Goal: Task Accomplishment & Management: Complete application form

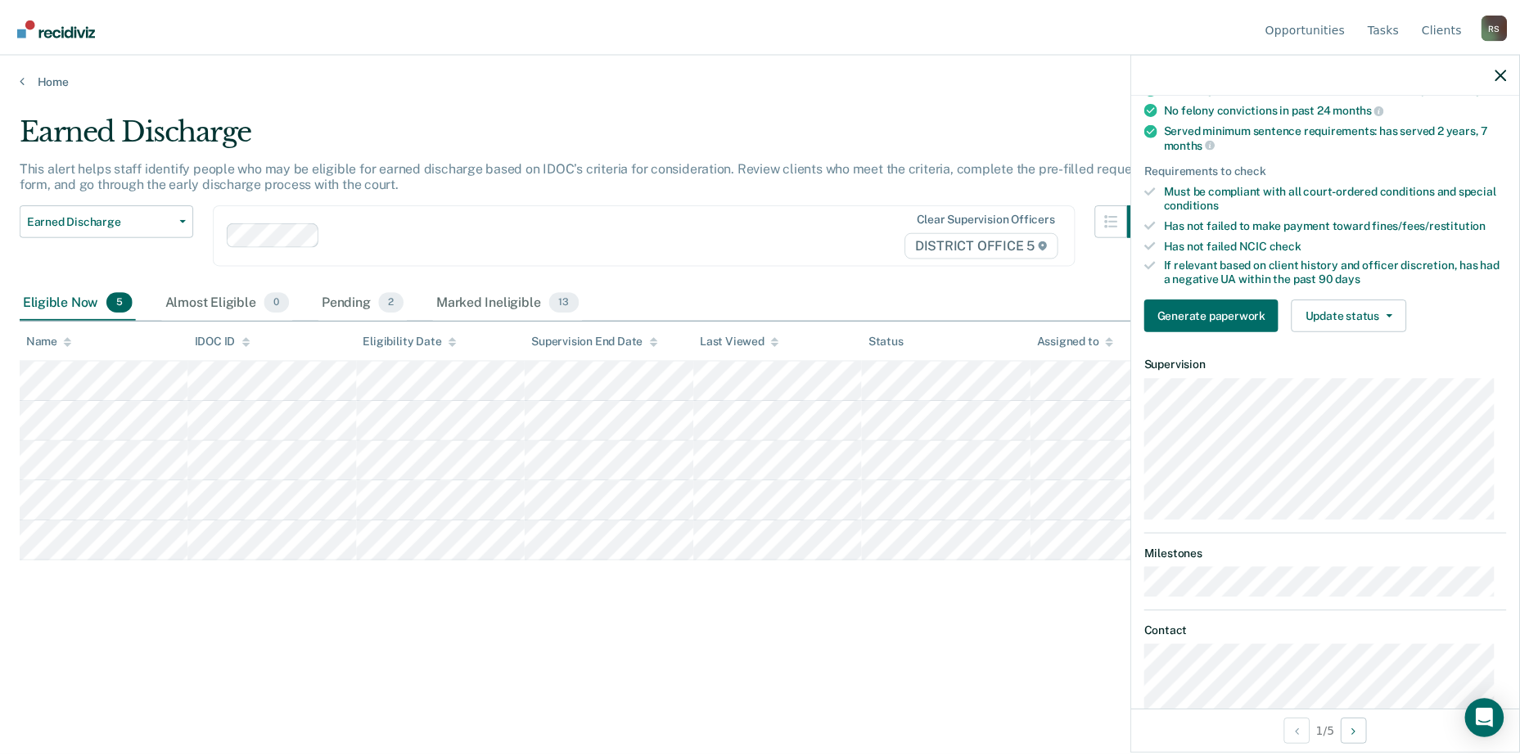
scroll to position [164, 0]
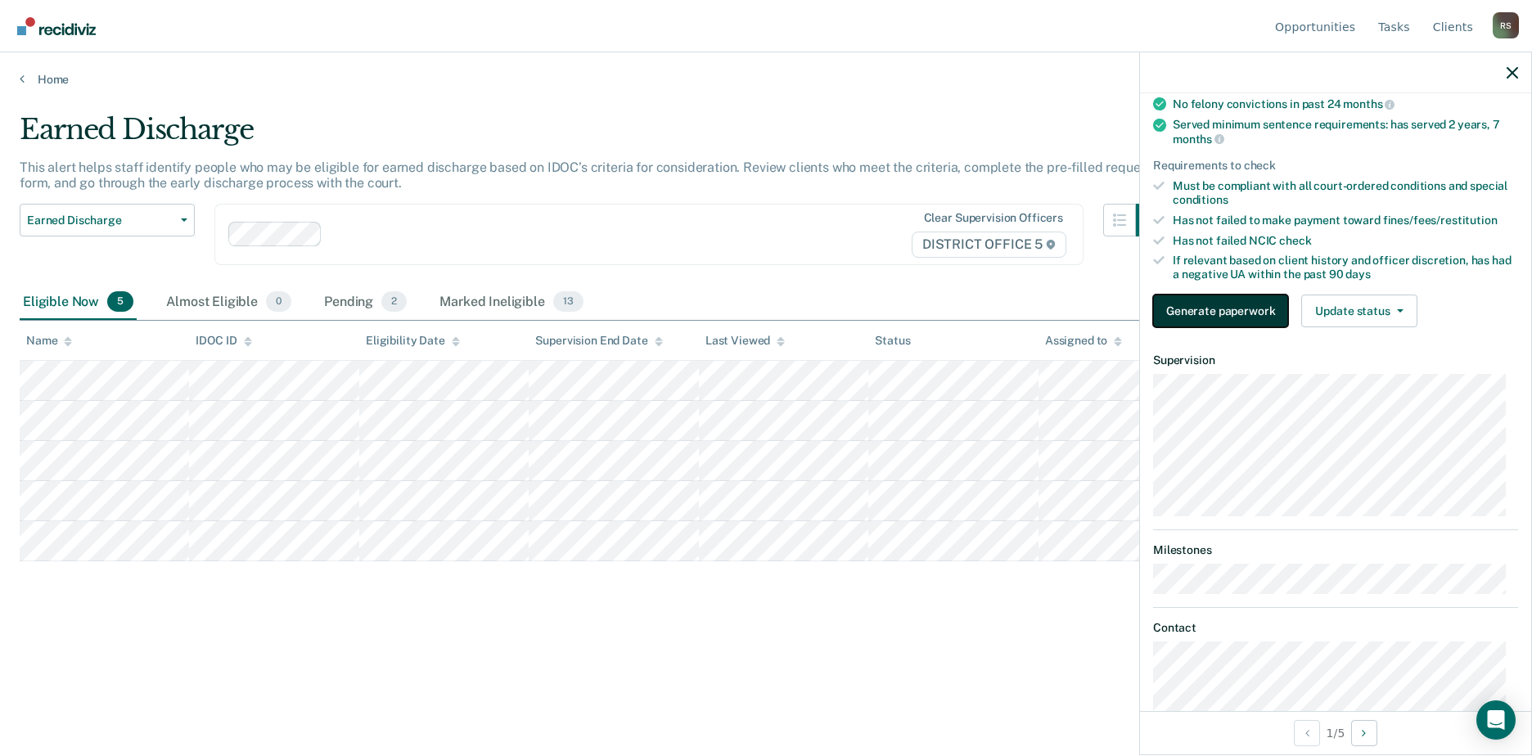
click at [1262, 327] on button "Generate paperwork" at bounding box center [1220, 311] width 135 height 33
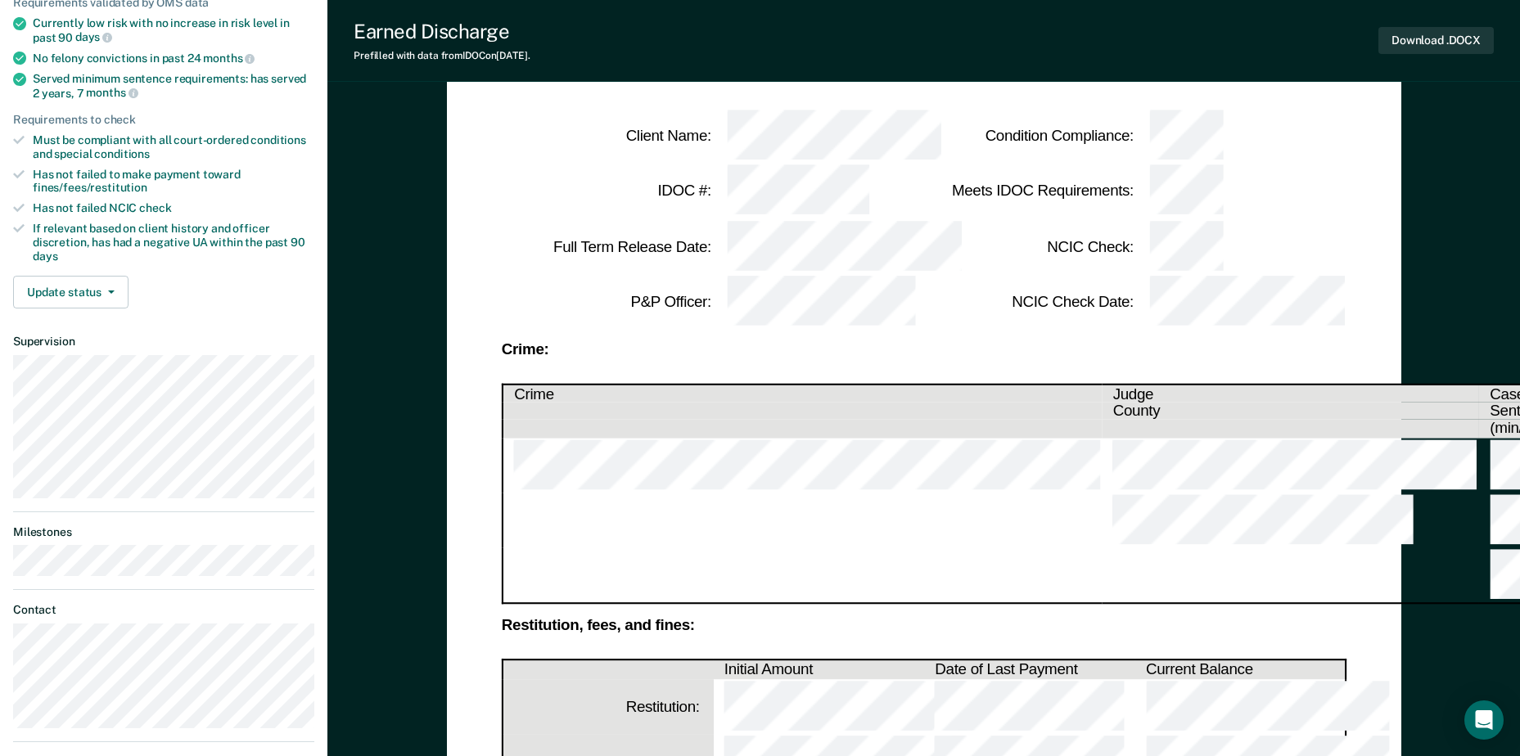
scroll to position [246, 0]
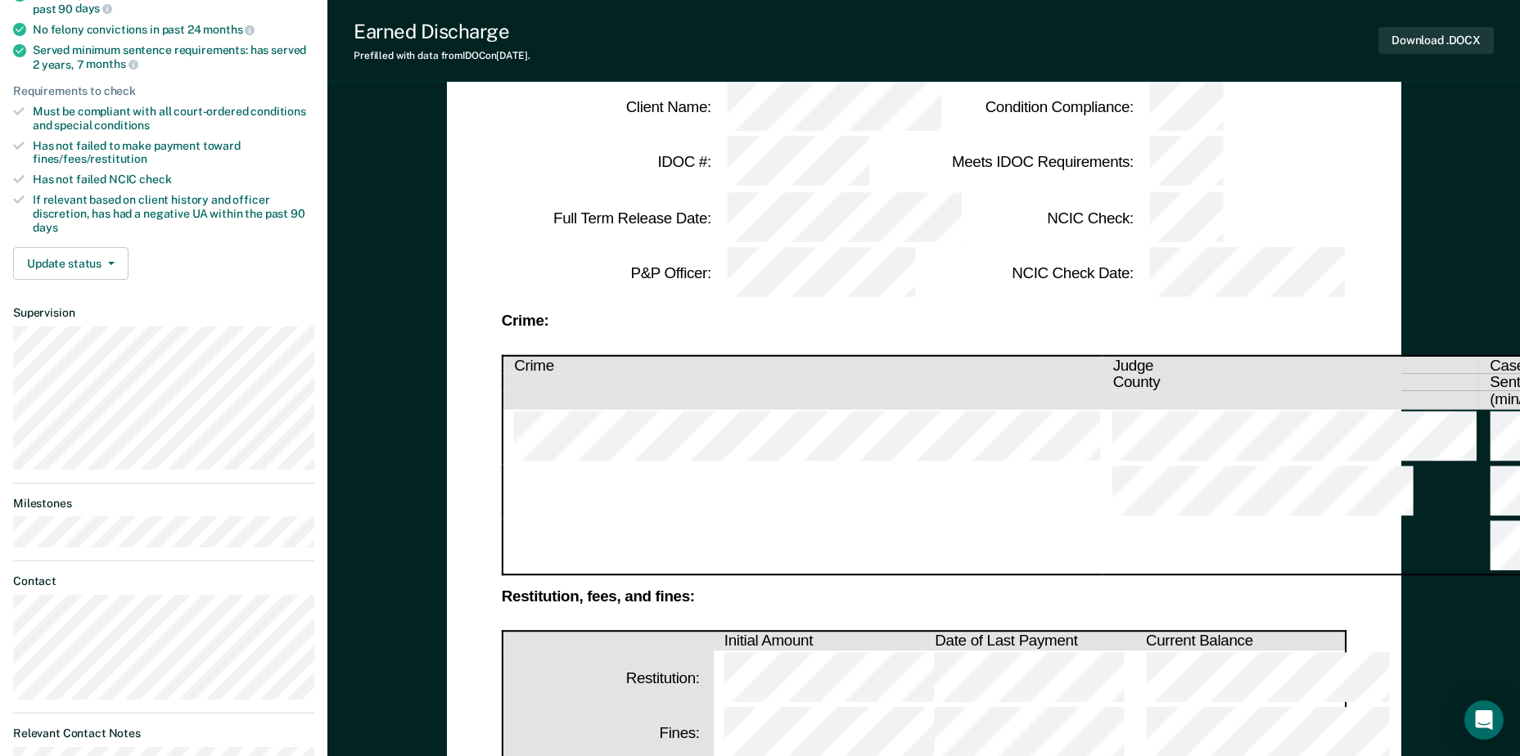
click at [1102, 520] on td at bounding box center [1290, 548] width 377 height 56
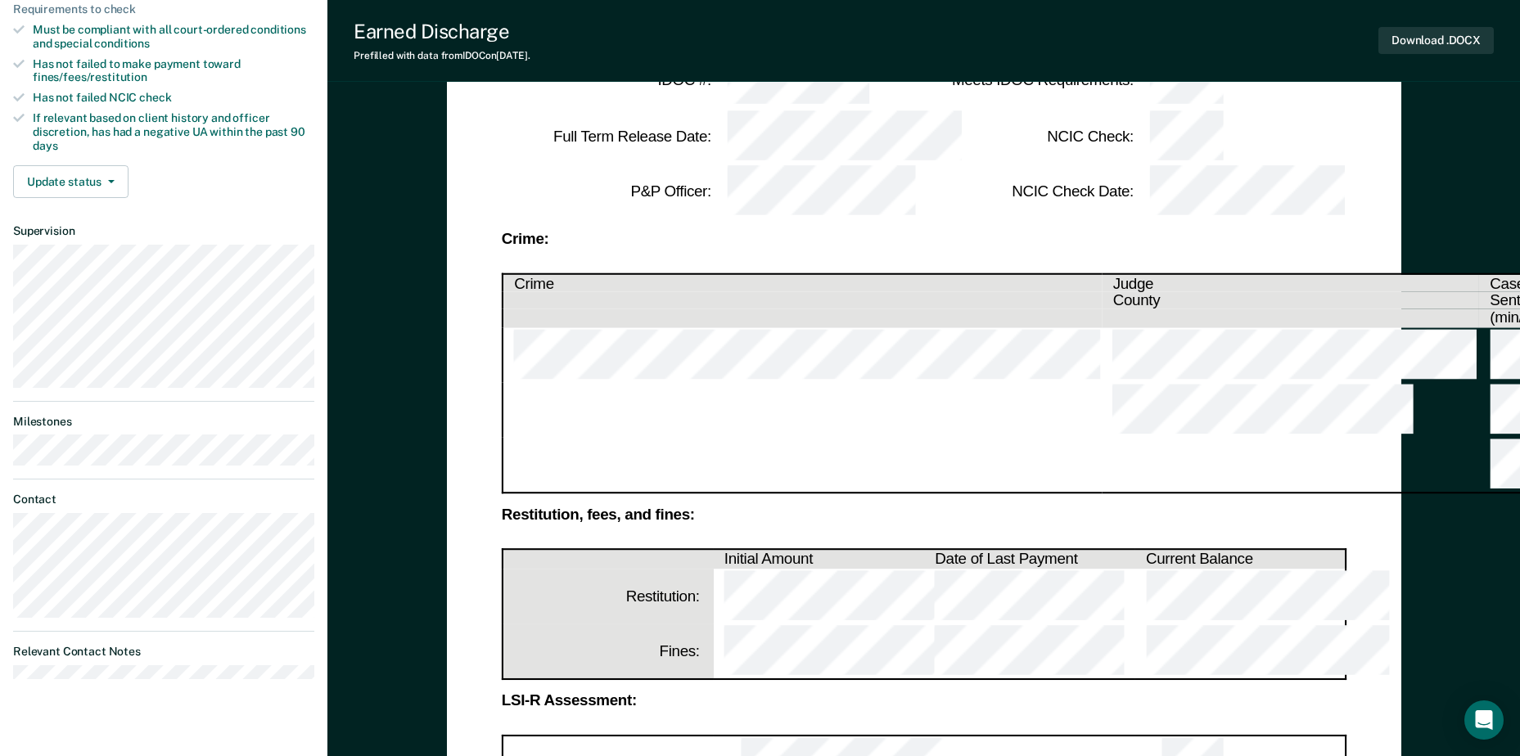
scroll to position [409, 0]
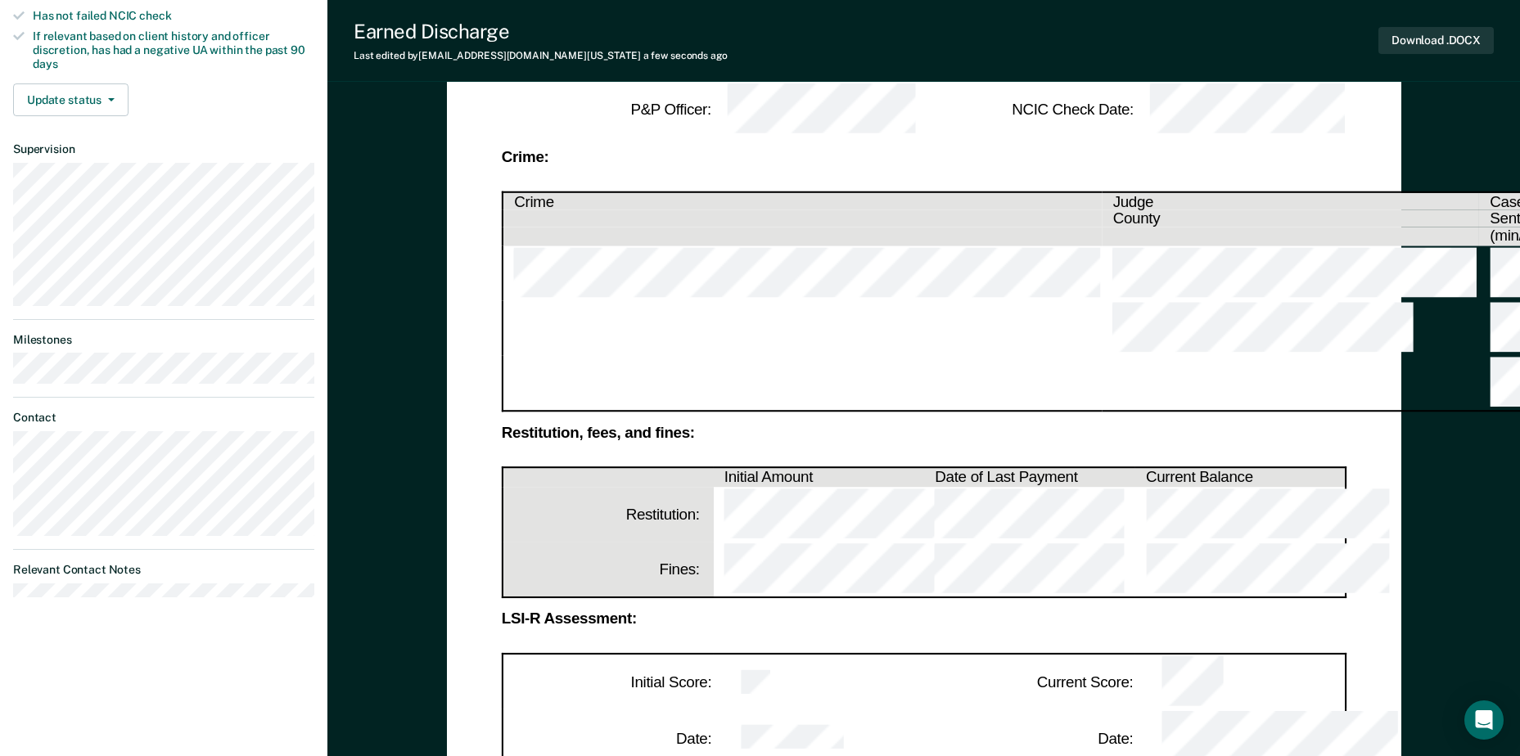
click at [958, 710] on th "Date:" at bounding box center [1029, 738] width 211 height 56
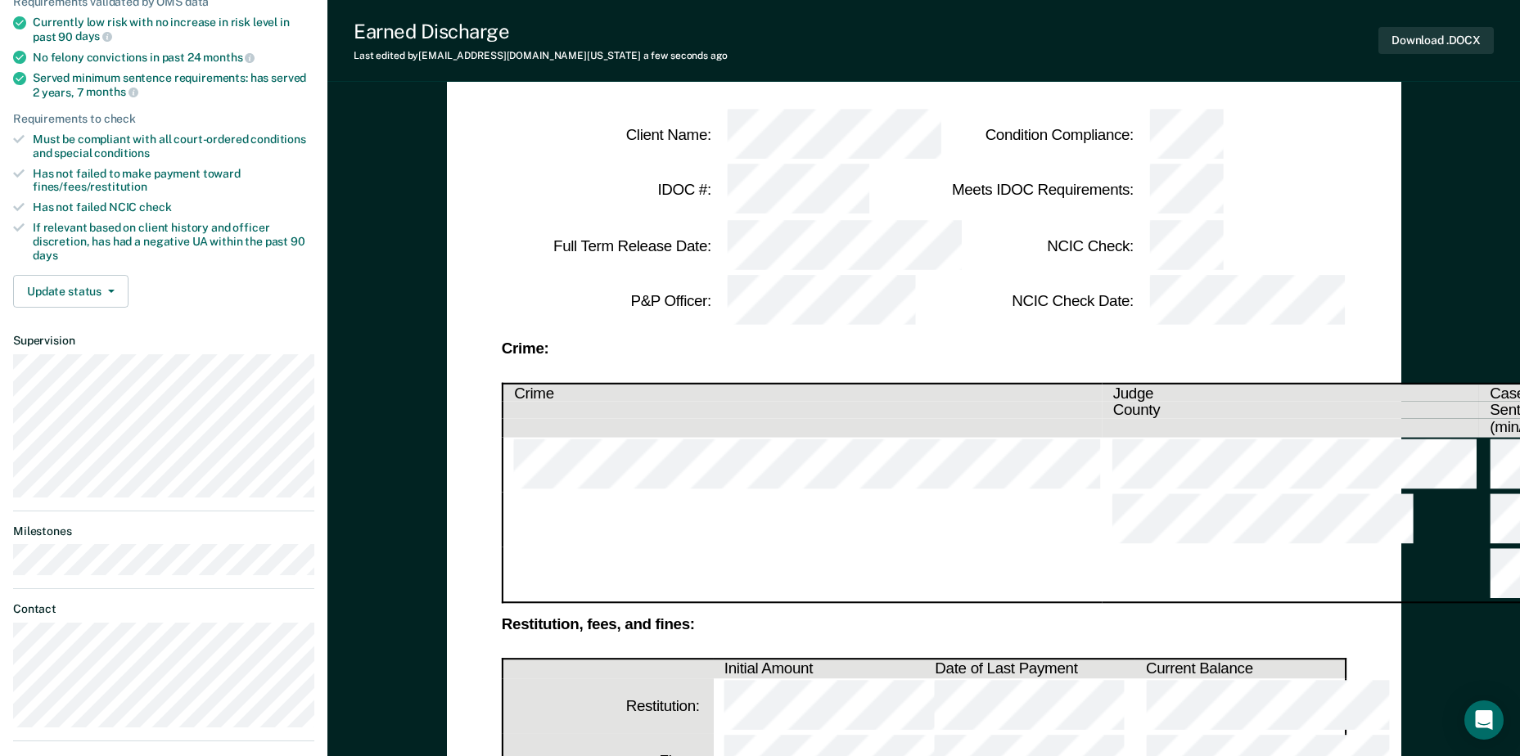
scroll to position [246, 0]
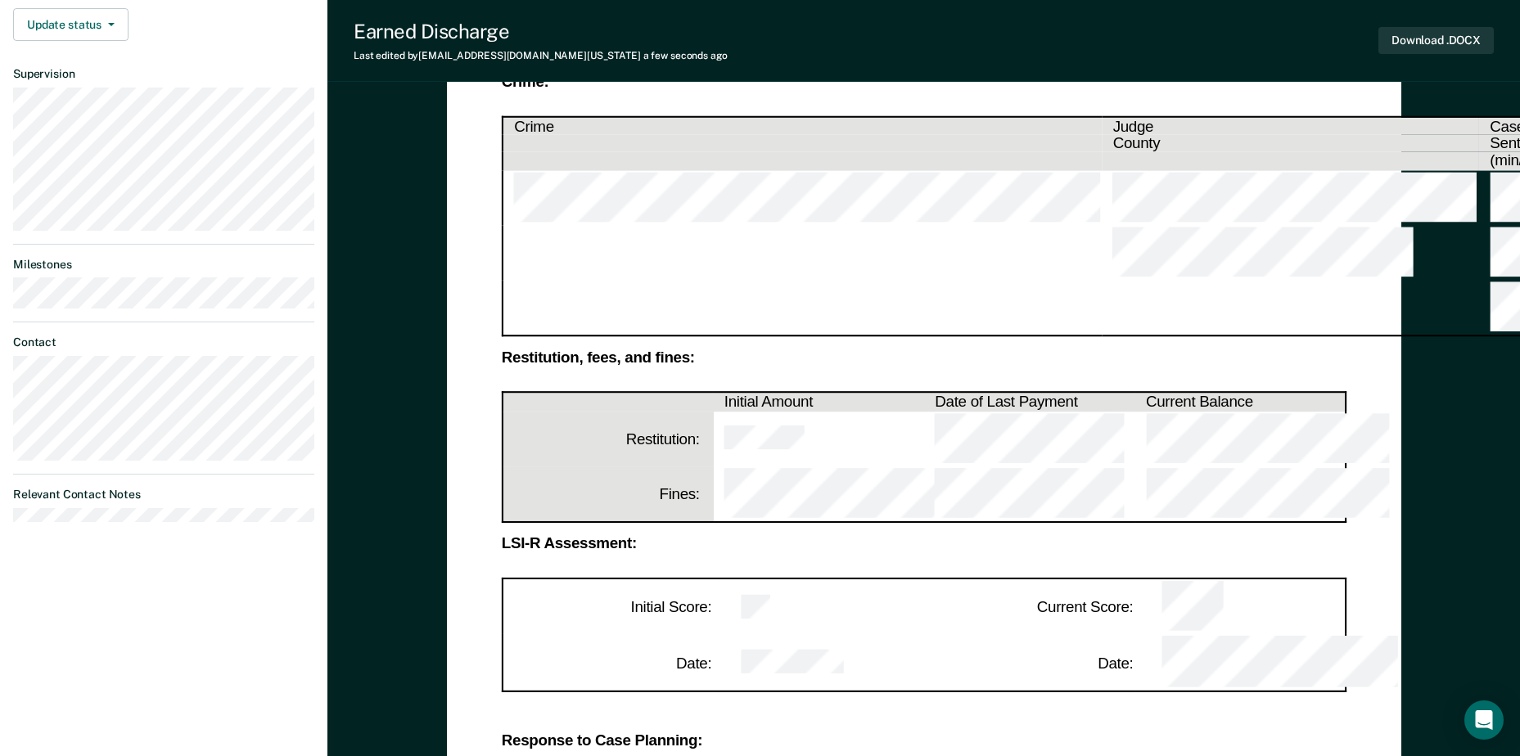
scroll to position [491, 0]
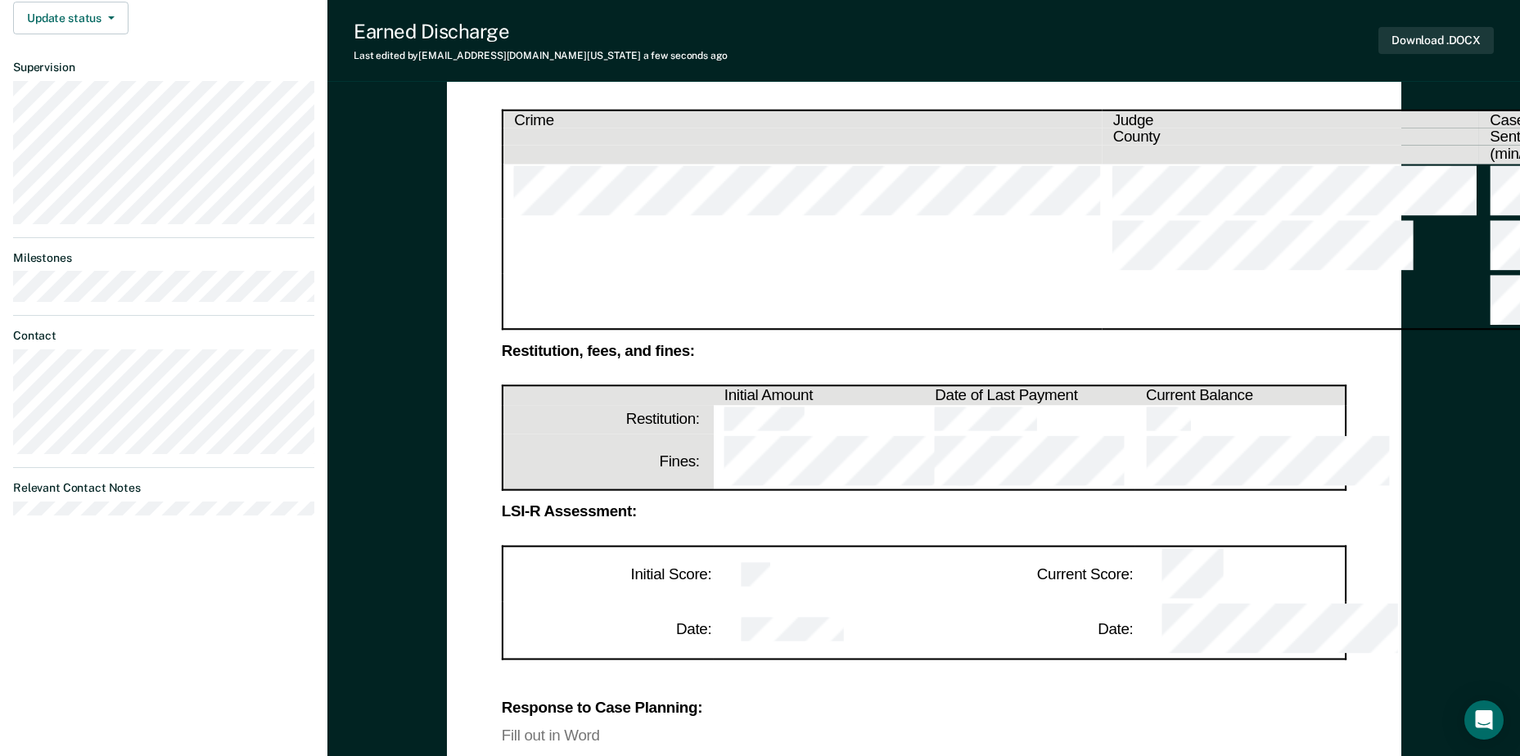
click at [981, 602] on th "Date:" at bounding box center [1029, 630] width 211 height 56
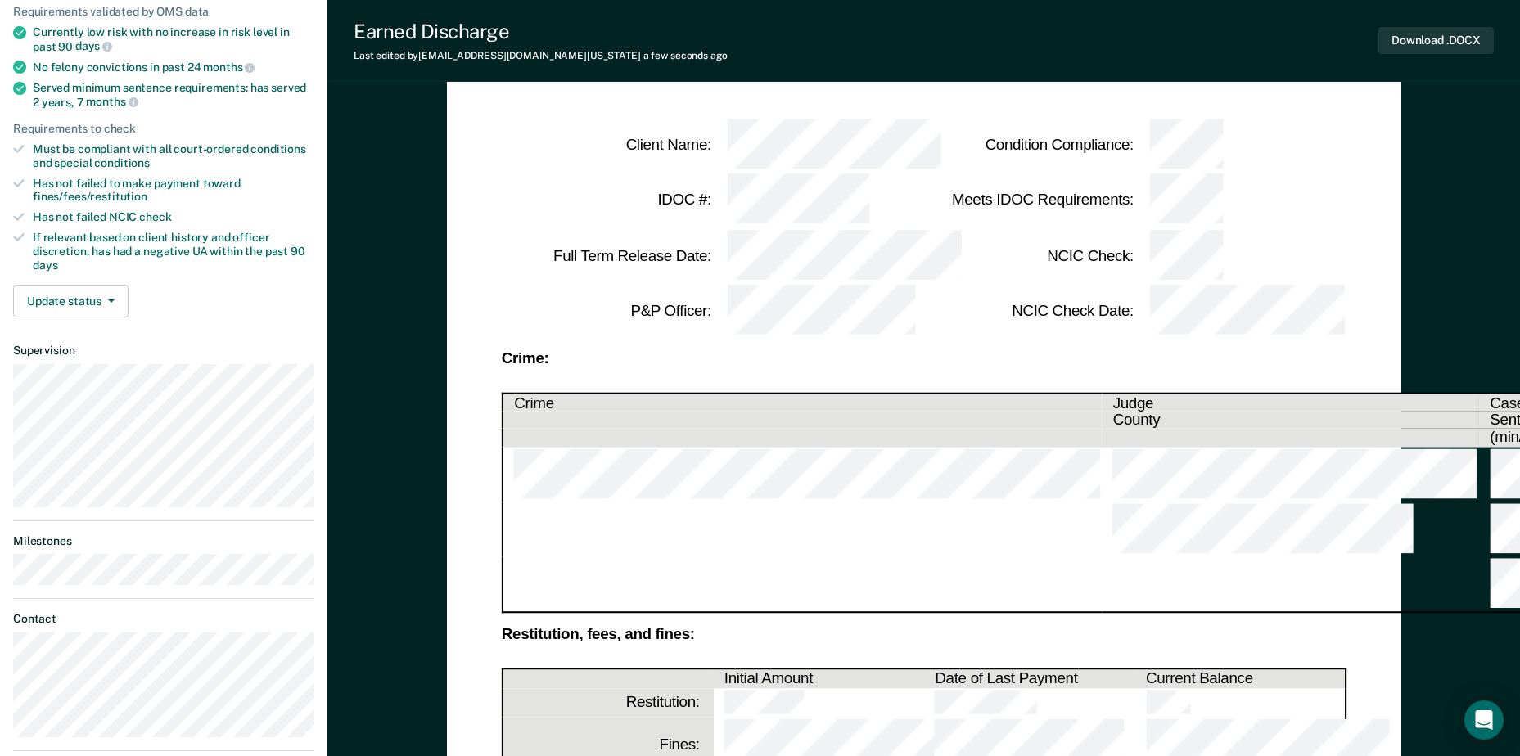
scroll to position [246, 0]
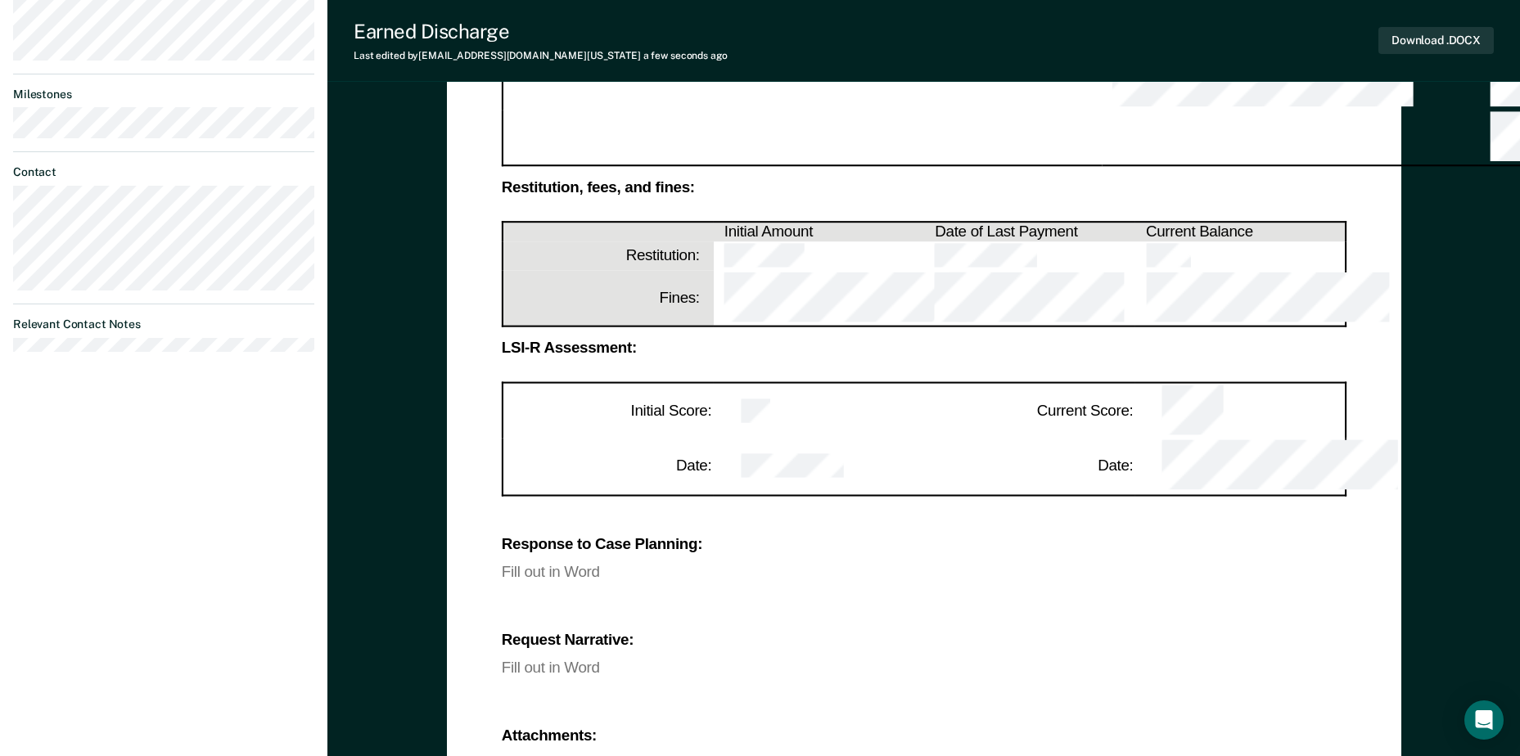
scroll to position [573, 0]
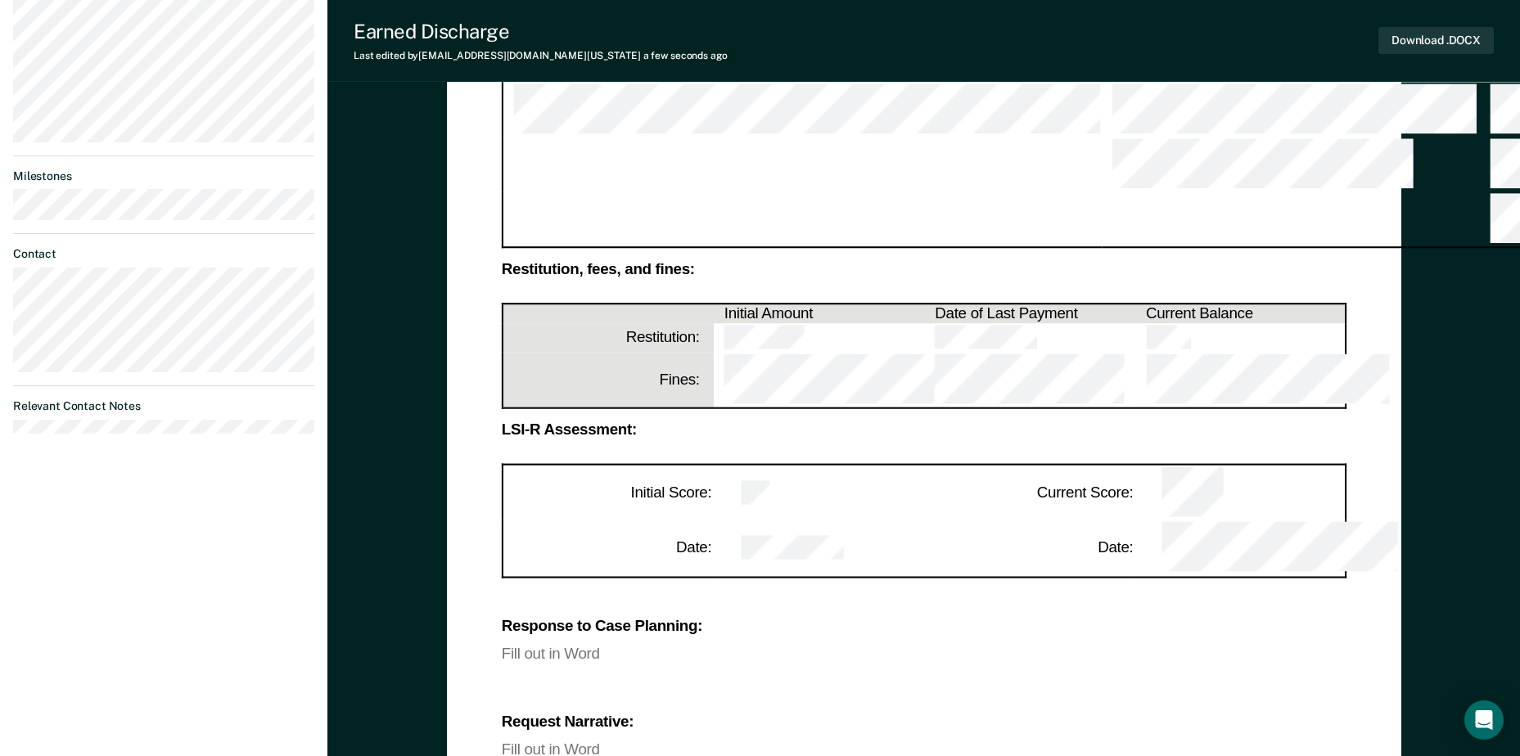
click at [567, 592] on div "Response to Case Planning: Fill out in Word Request Narrative: Fill out in Word…" at bounding box center [924, 722] width 845 height 261
click at [565, 647] on div "Fill out in Word" at bounding box center [924, 654] width 845 height 14
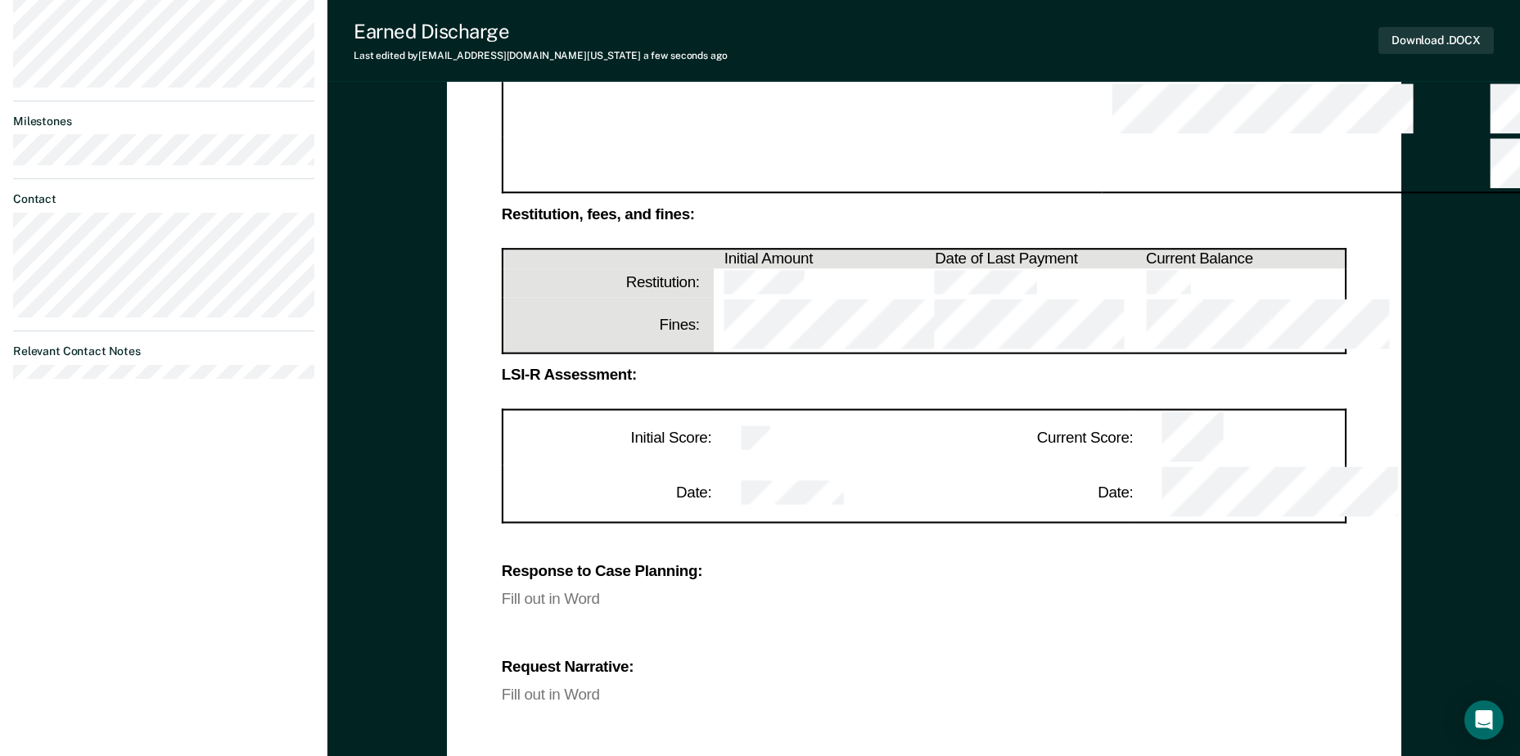
scroll to position [655, 0]
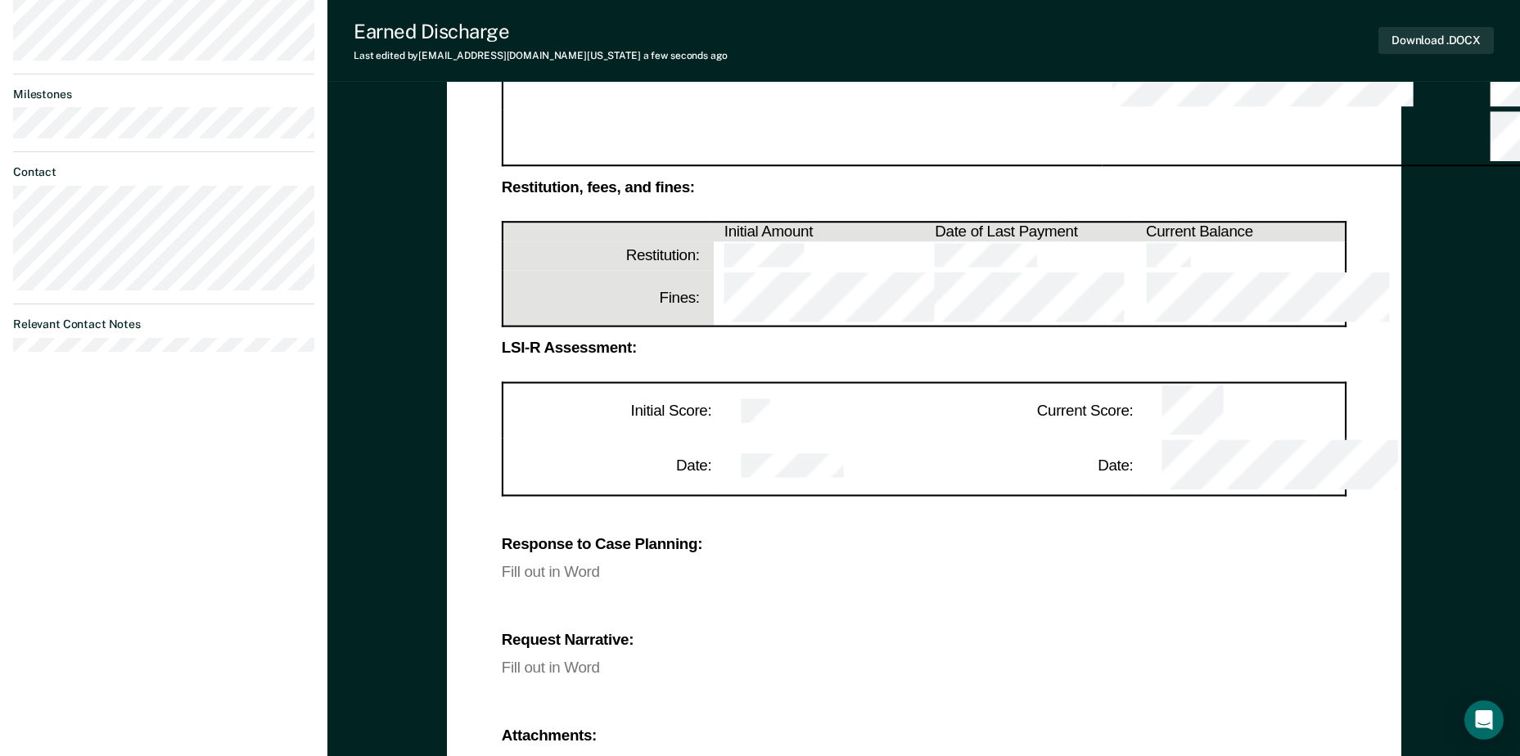
click at [580, 565] on div "Fill out in Word" at bounding box center [924, 572] width 845 height 14
click at [581, 565] on div "Fill out in Word" at bounding box center [924, 572] width 845 height 14
click at [514, 565] on div "Fill out in Word" at bounding box center [924, 572] width 845 height 14
click at [641, 661] on div "Fill out in Word" at bounding box center [924, 668] width 845 height 14
click at [803, 510] on div "Response to Case Planning: Fill out in Word Request Narrative: Fill out in Word…" at bounding box center [924, 640] width 845 height 261
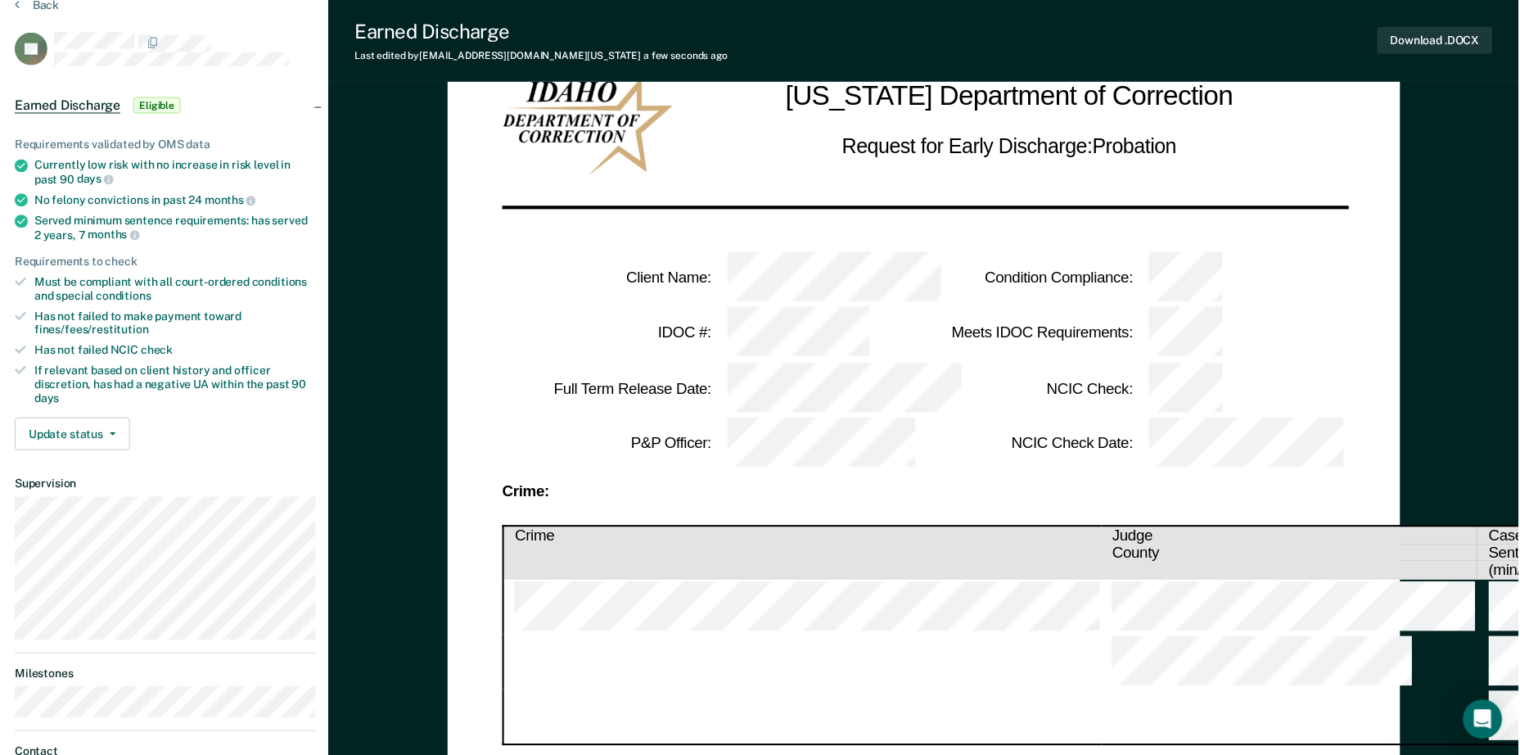
scroll to position [0, 0]
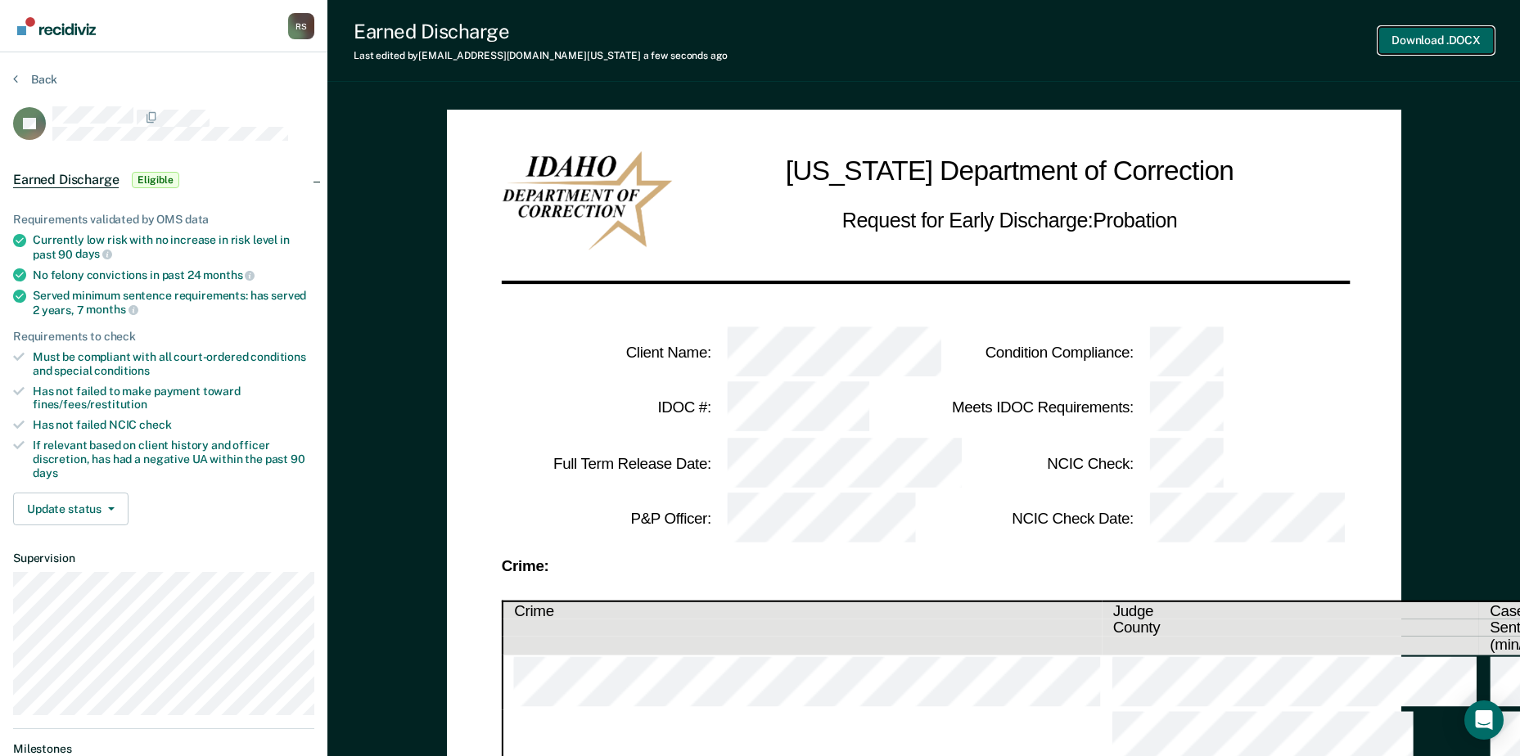
click at [1463, 43] on button "Download .DOCX" at bounding box center [1435, 40] width 115 height 27
